Goal: Information Seeking & Learning: Learn about a topic

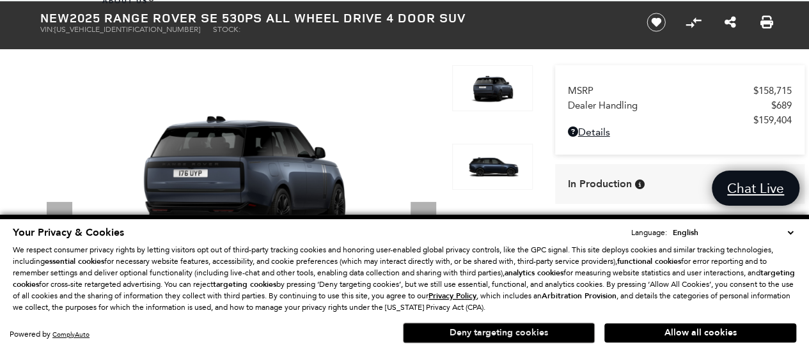
click at [524, 338] on button "Deny targeting cookies" at bounding box center [499, 333] width 192 height 20
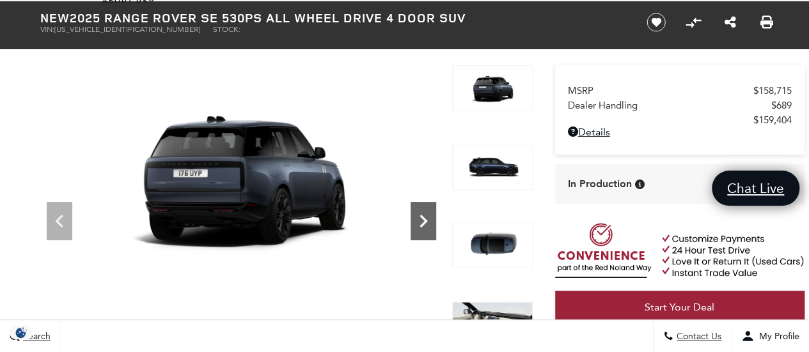
click at [418, 221] on icon "Next" at bounding box center [423, 221] width 26 height 26
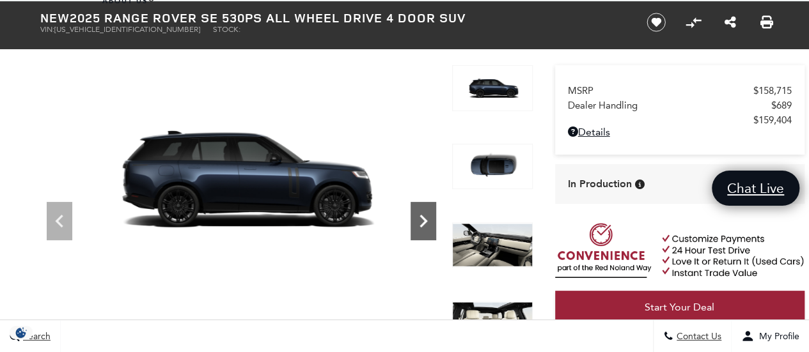
click at [421, 210] on icon "Next" at bounding box center [423, 221] width 26 height 26
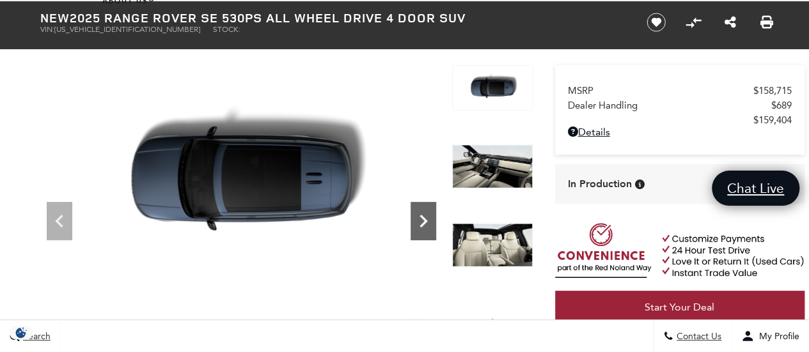
click at [421, 210] on icon "Next" at bounding box center [423, 221] width 26 height 26
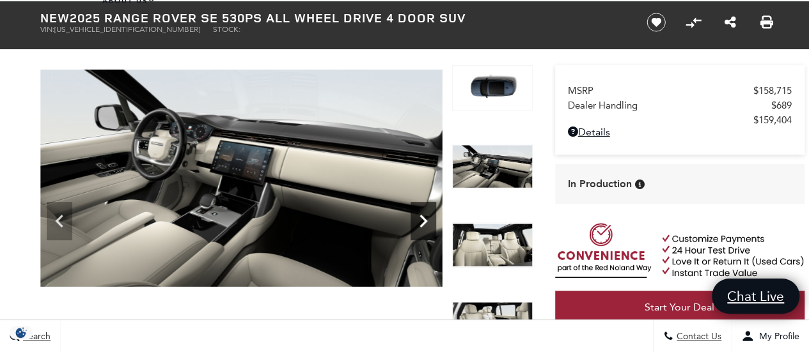
click at [421, 210] on icon "Next" at bounding box center [423, 221] width 26 height 26
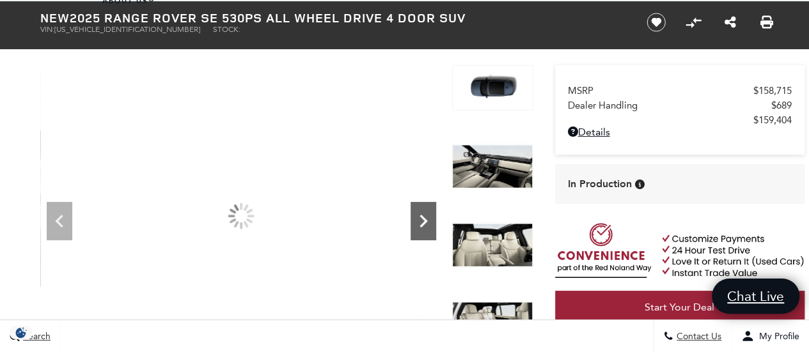
click at [421, 210] on icon "Next" at bounding box center [423, 221] width 26 height 26
click at [421, 210] on div at bounding box center [241, 216] width 402 height 302
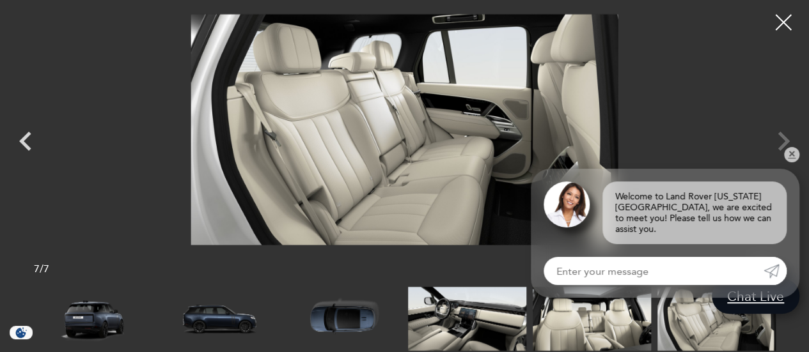
click at [83, 336] on img at bounding box center [93, 319] width 118 height 66
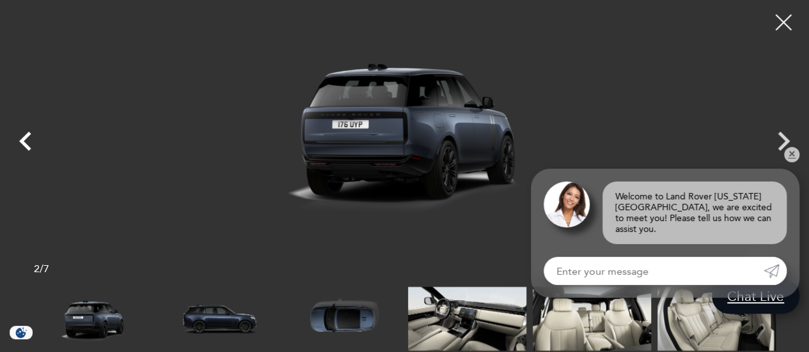
click at [27, 135] on icon "Previous" at bounding box center [25, 141] width 12 height 19
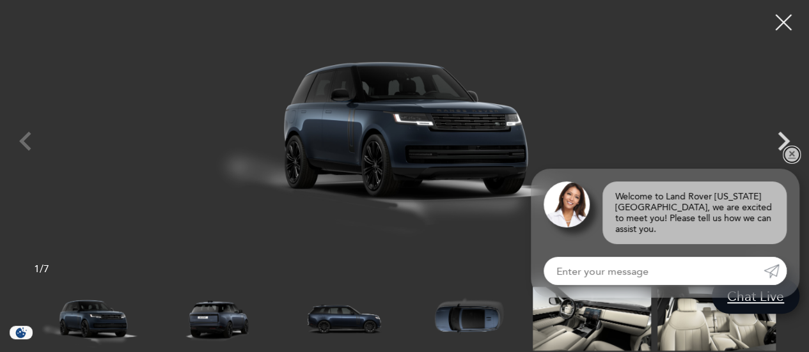
click at [793, 162] on link "✕" at bounding box center [791, 154] width 15 height 15
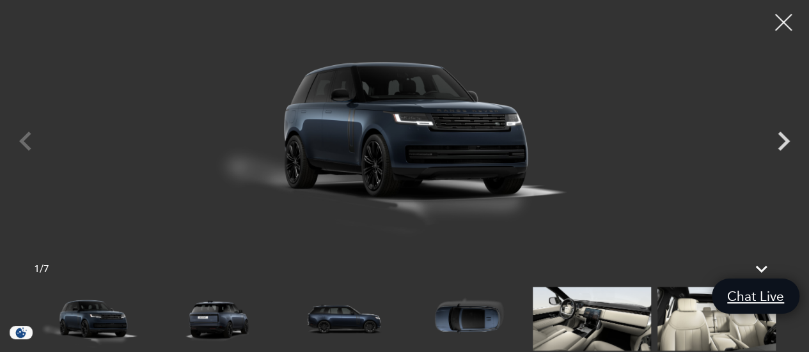
click at [784, 33] on div at bounding box center [783, 23] width 34 height 34
